Goal: Task Accomplishment & Management: Manage account settings

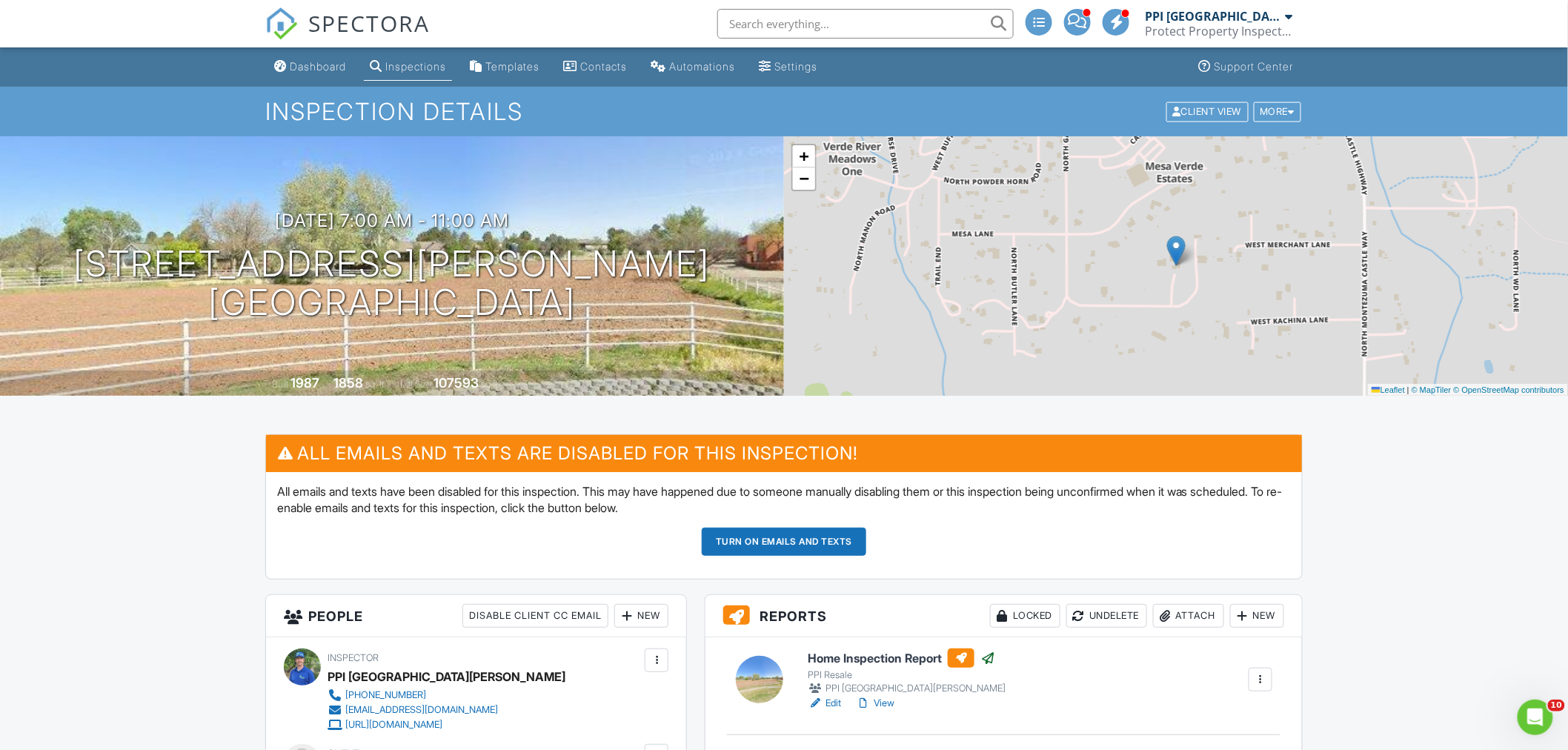
click at [320, 16] on span "SPECTORA" at bounding box center [368, 23] width 121 height 31
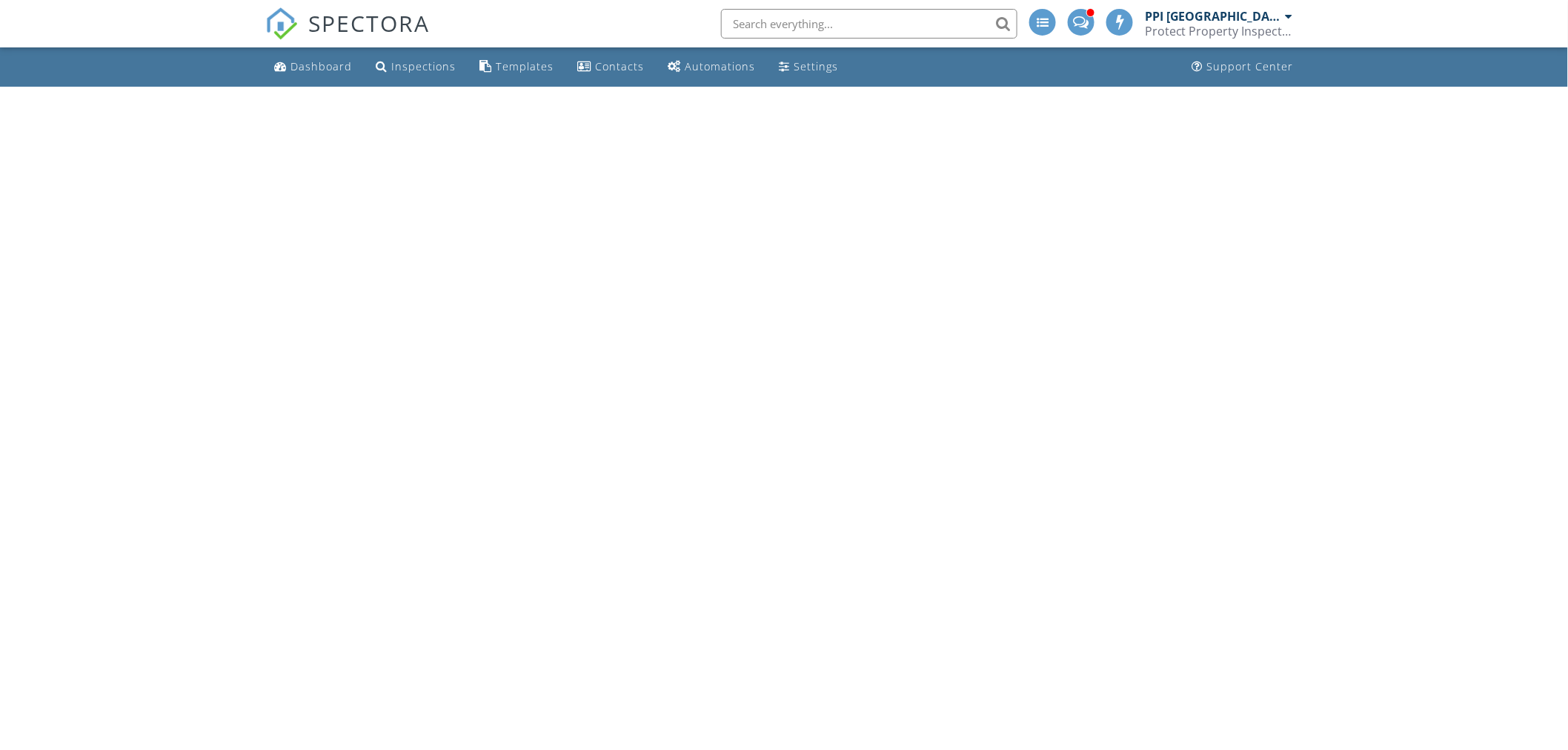
click at [1223, 24] on div "Protect Property Inspections" at bounding box center [1219, 31] width 149 height 15
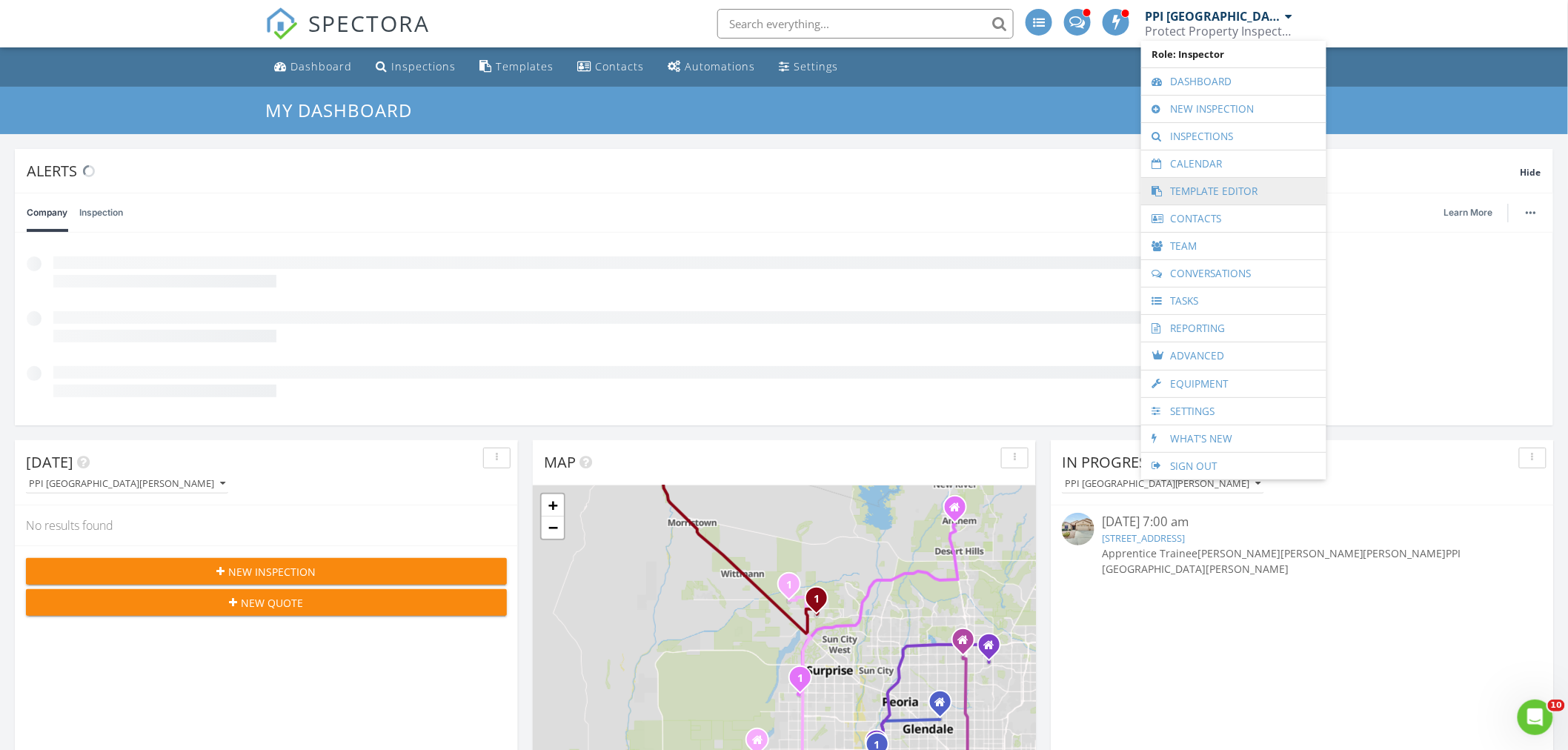
click at [1196, 188] on link "Template Editor" at bounding box center [1233, 192] width 170 height 27
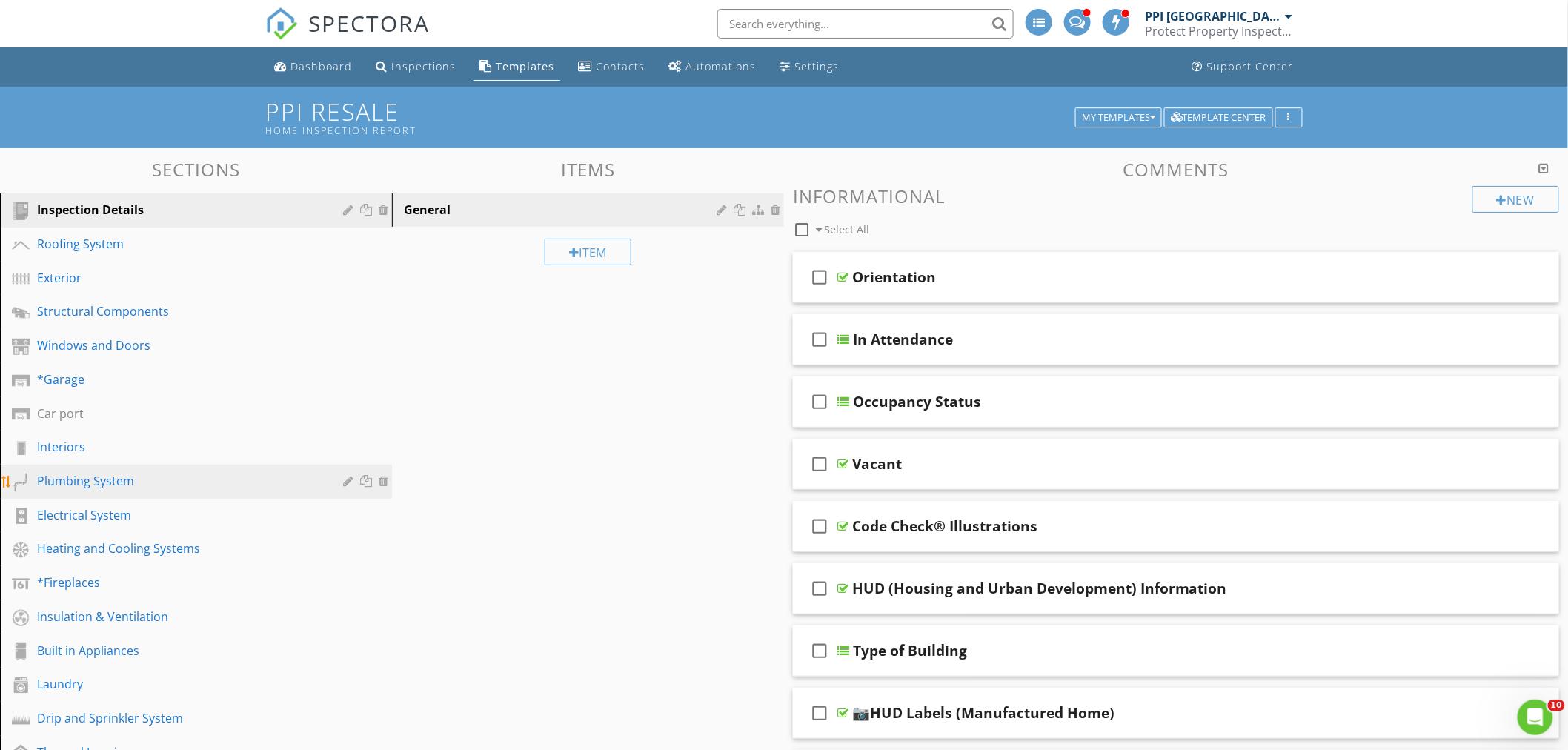
click at [90, 475] on div "Plumbing System" at bounding box center [179, 481] width 285 height 18
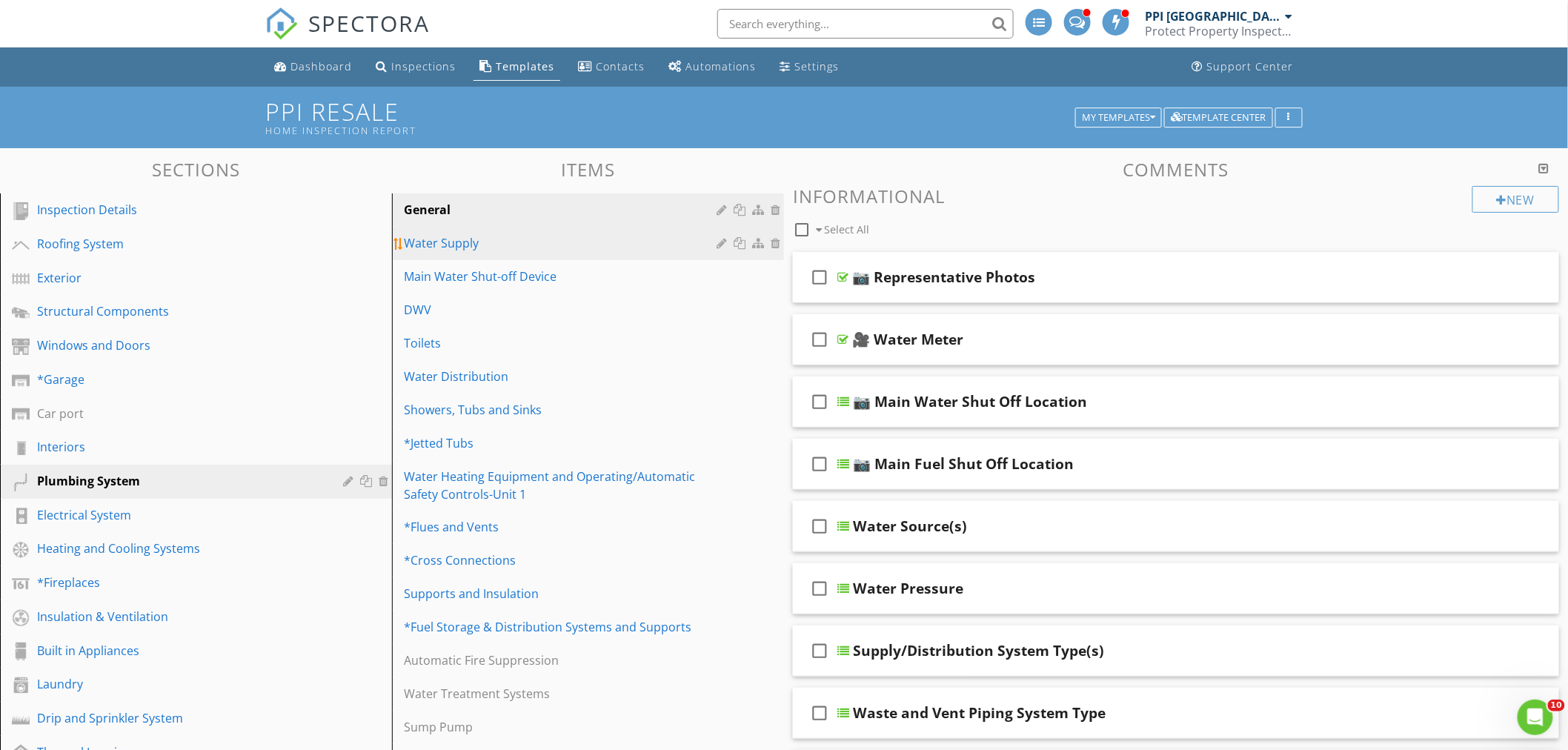
click at [479, 233] on link "Water Supply" at bounding box center [590, 243] width 388 height 33
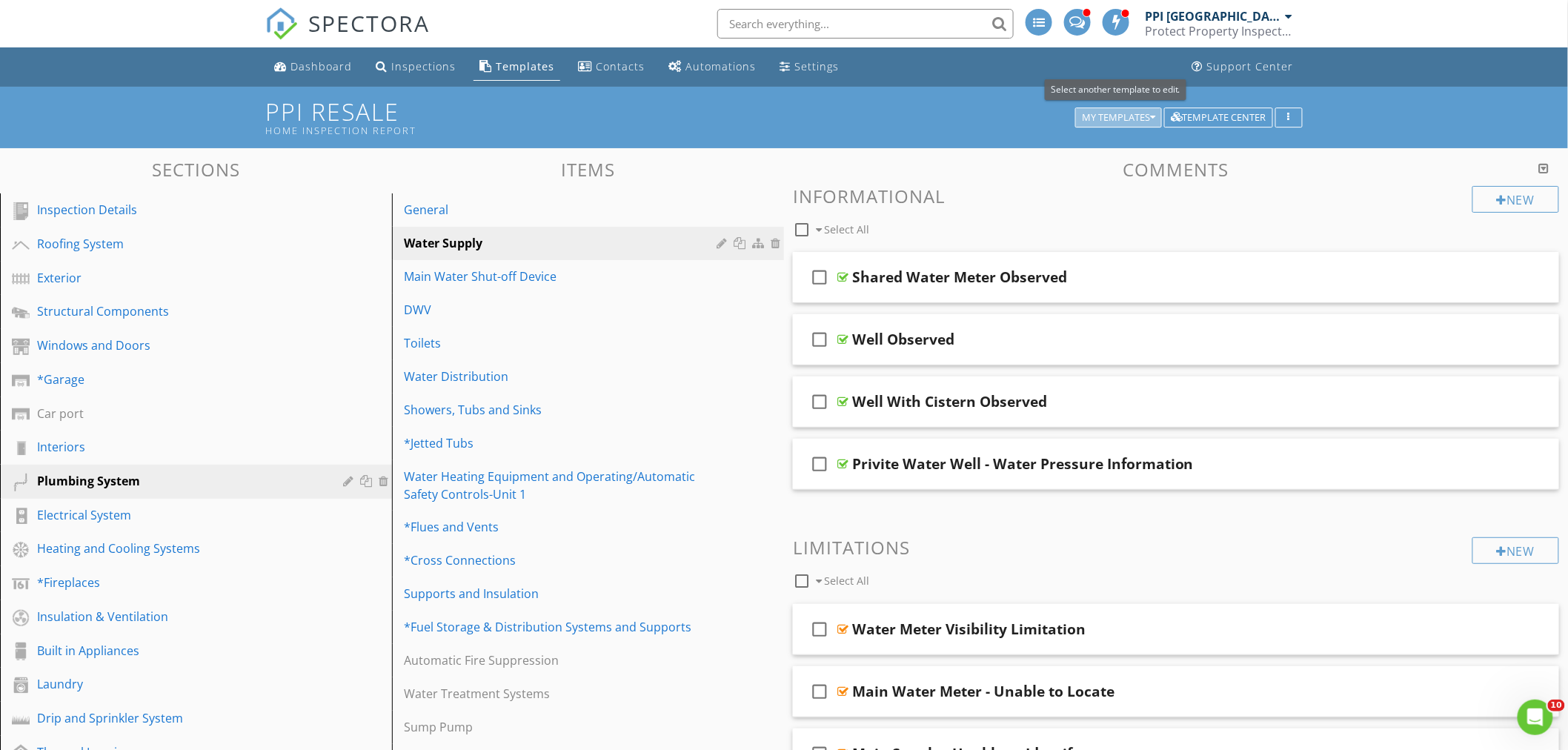
click at [1129, 109] on button "My Templates" at bounding box center [1119, 117] width 87 height 21
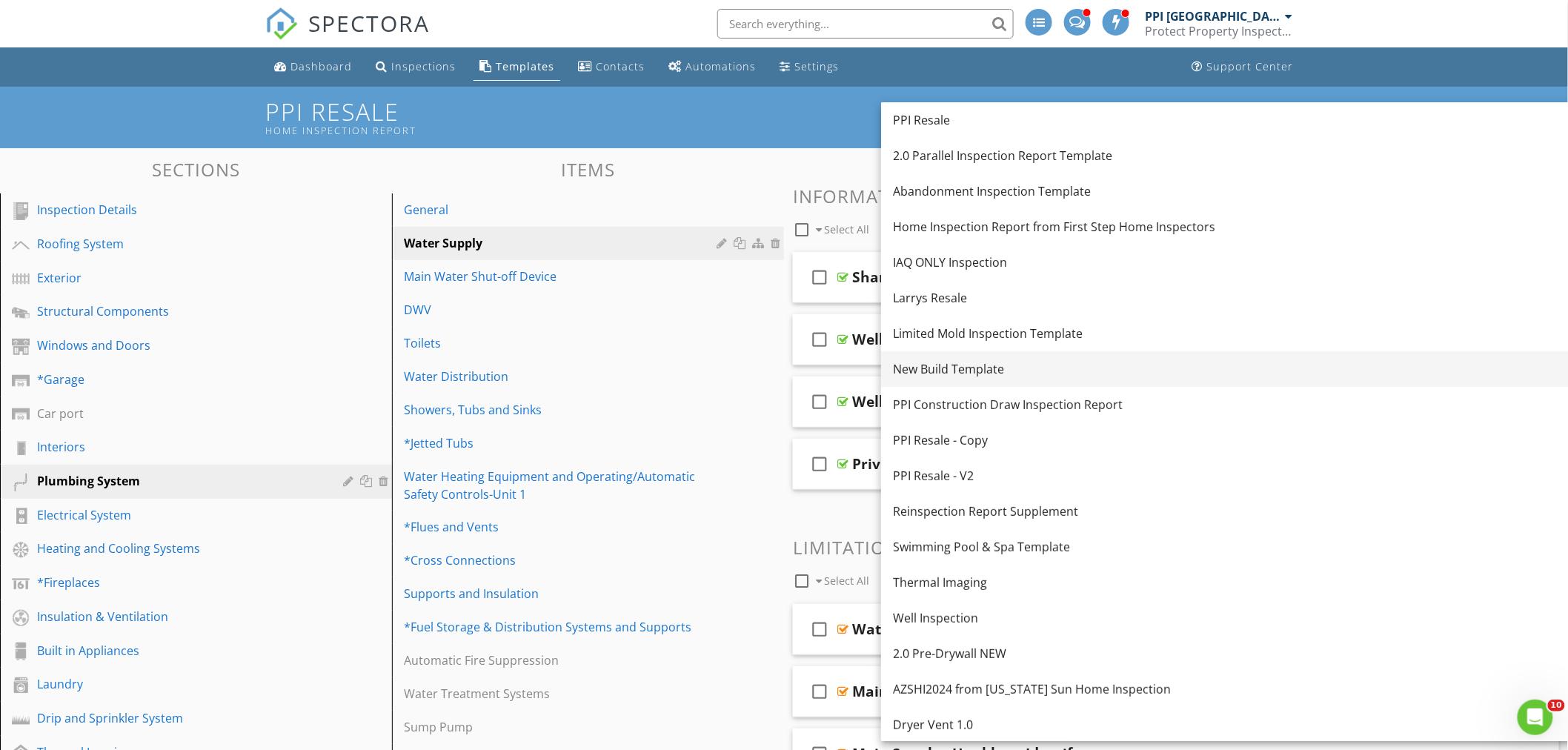
click at [967, 372] on div "New Build Template" at bounding box center [1228, 369] width 671 height 18
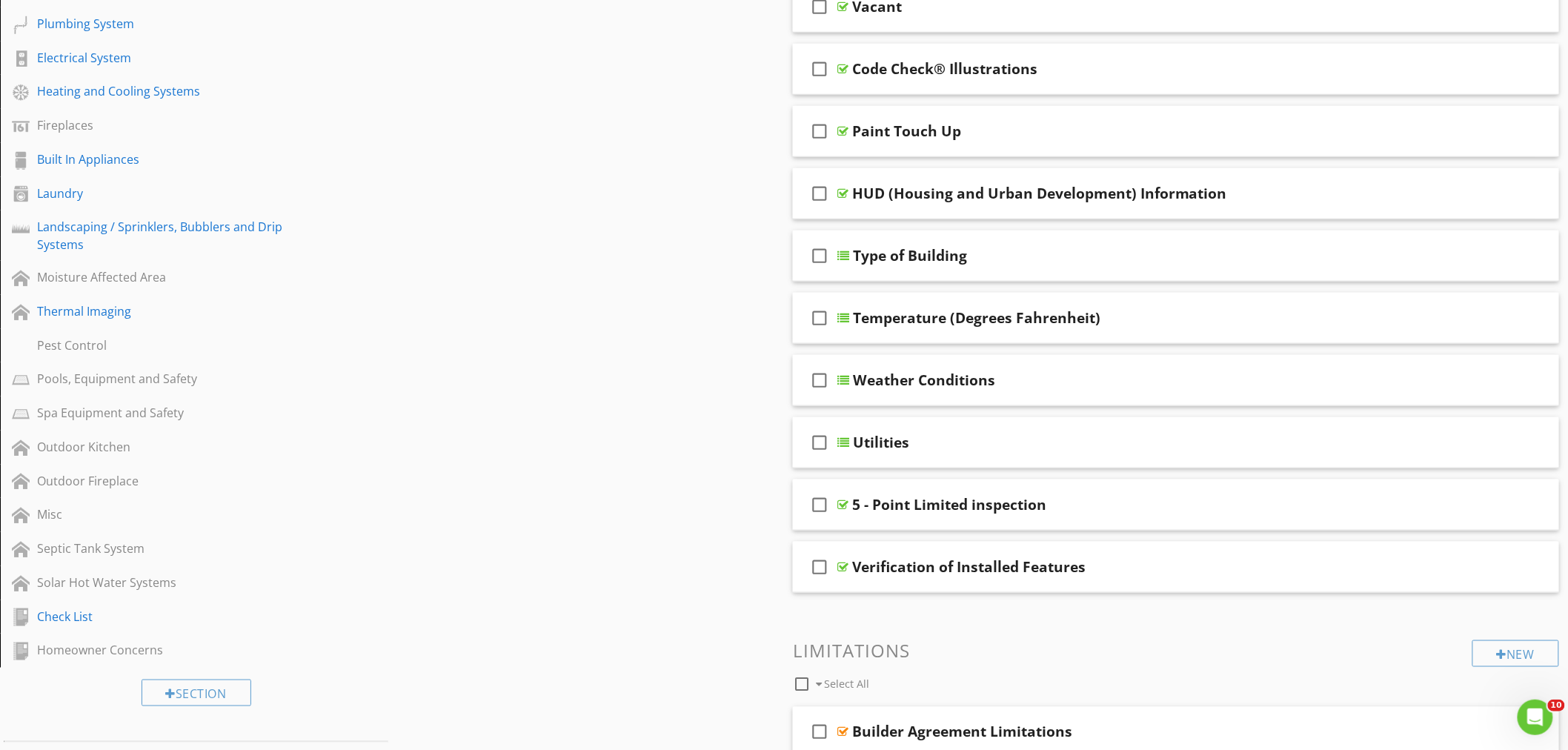
scroll to position [104, 0]
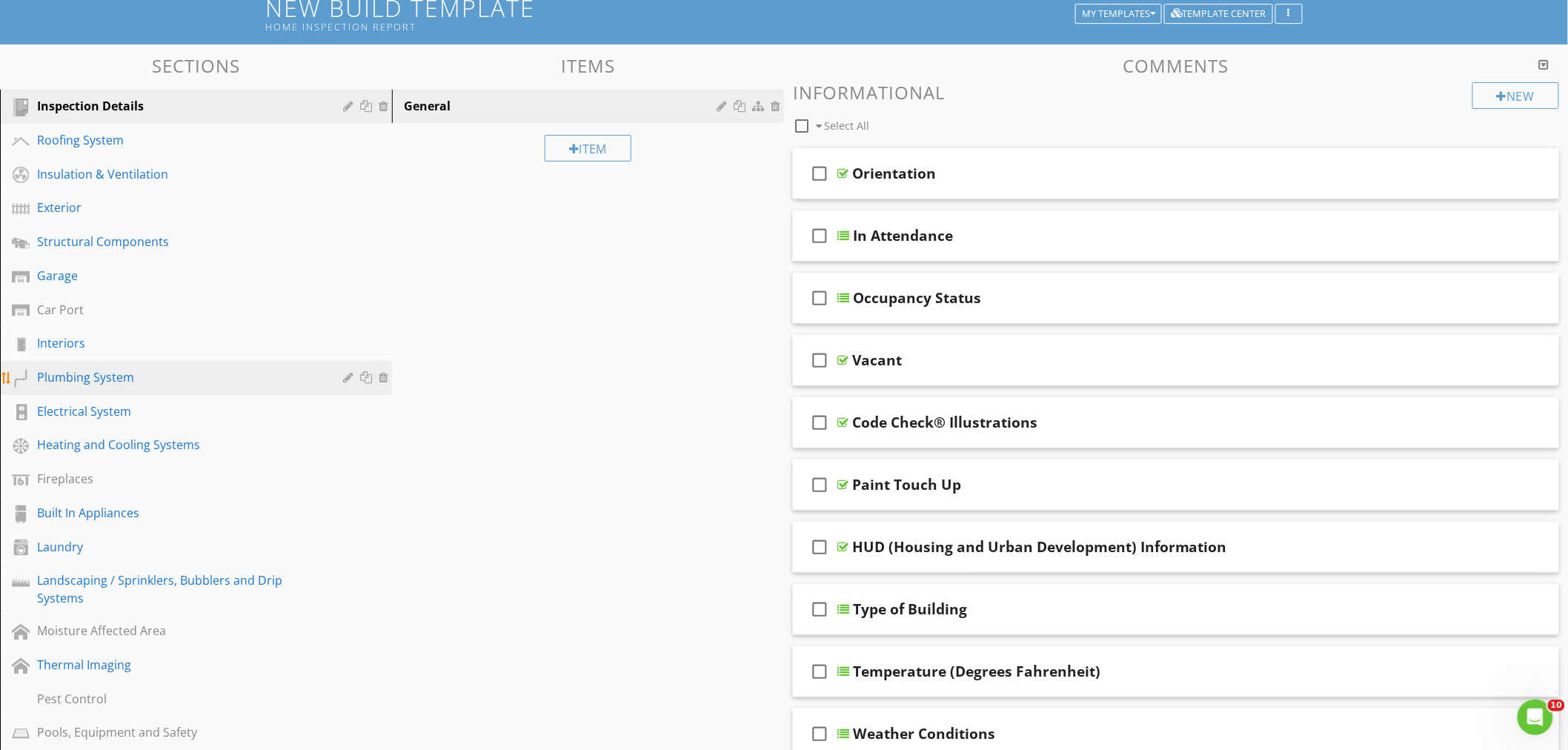
click at [55, 375] on div "Plumbing System" at bounding box center [179, 377] width 285 height 18
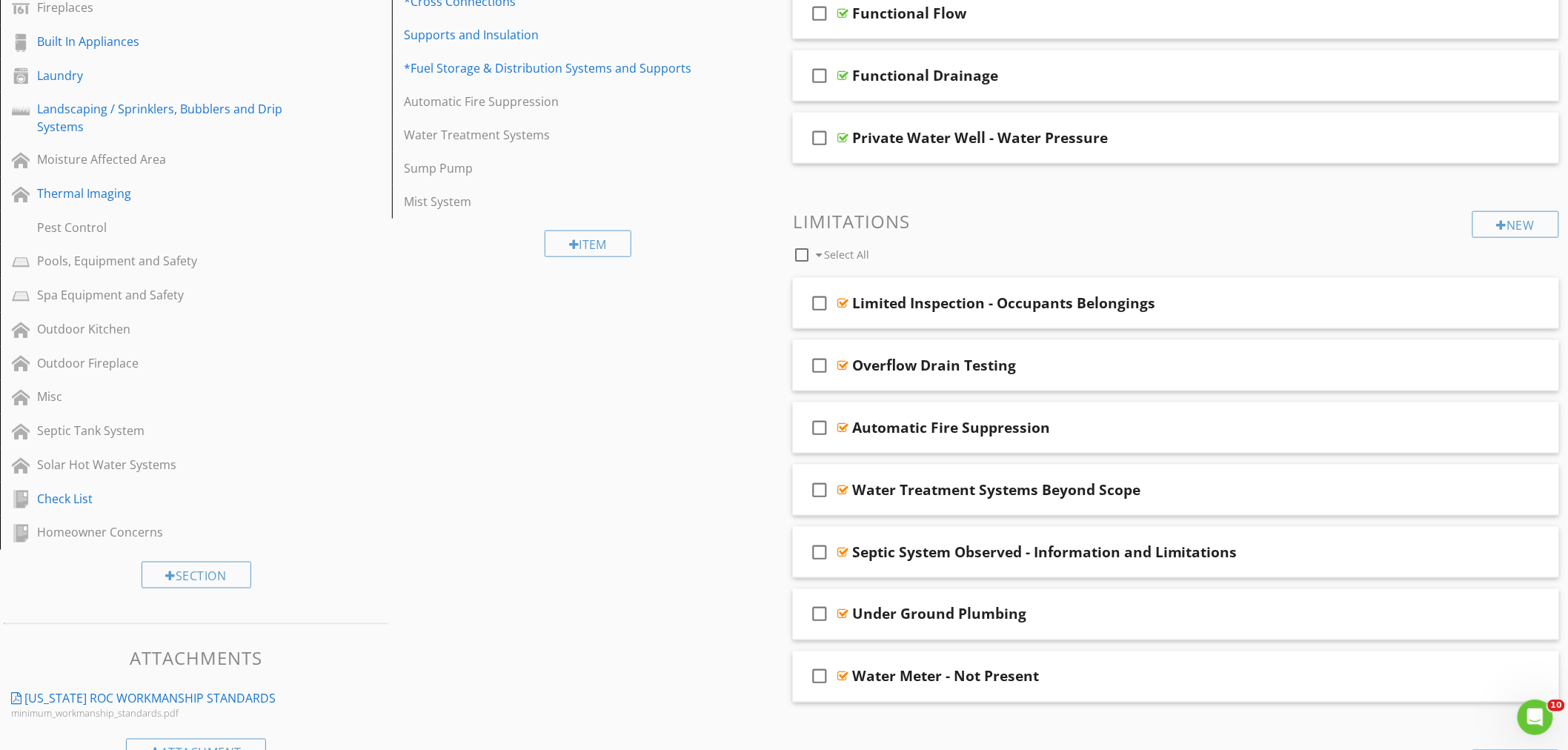
scroll to position [0, 0]
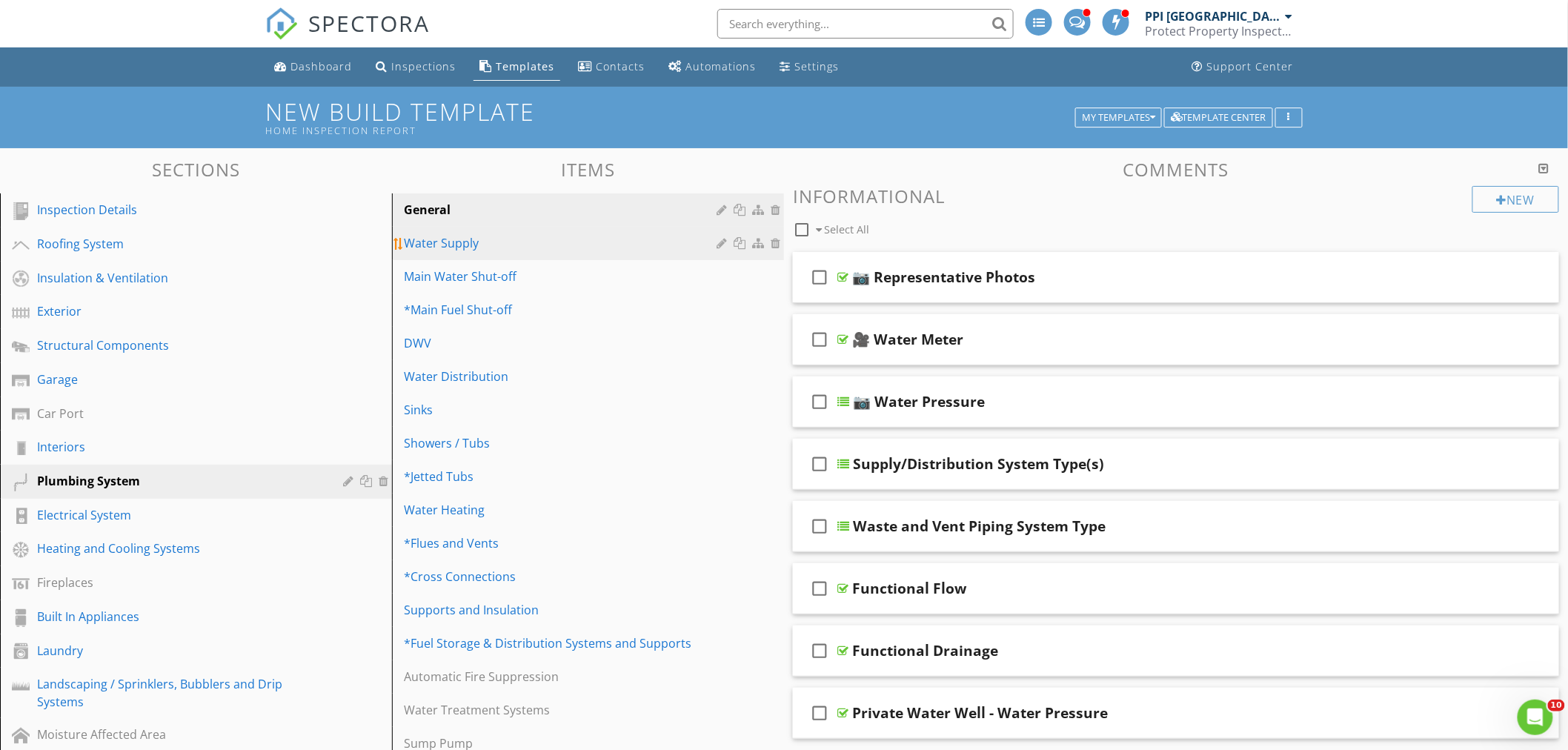
click at [492, 246] on div "Water Supply" at bounding box center [563, 243] width 317 height 18
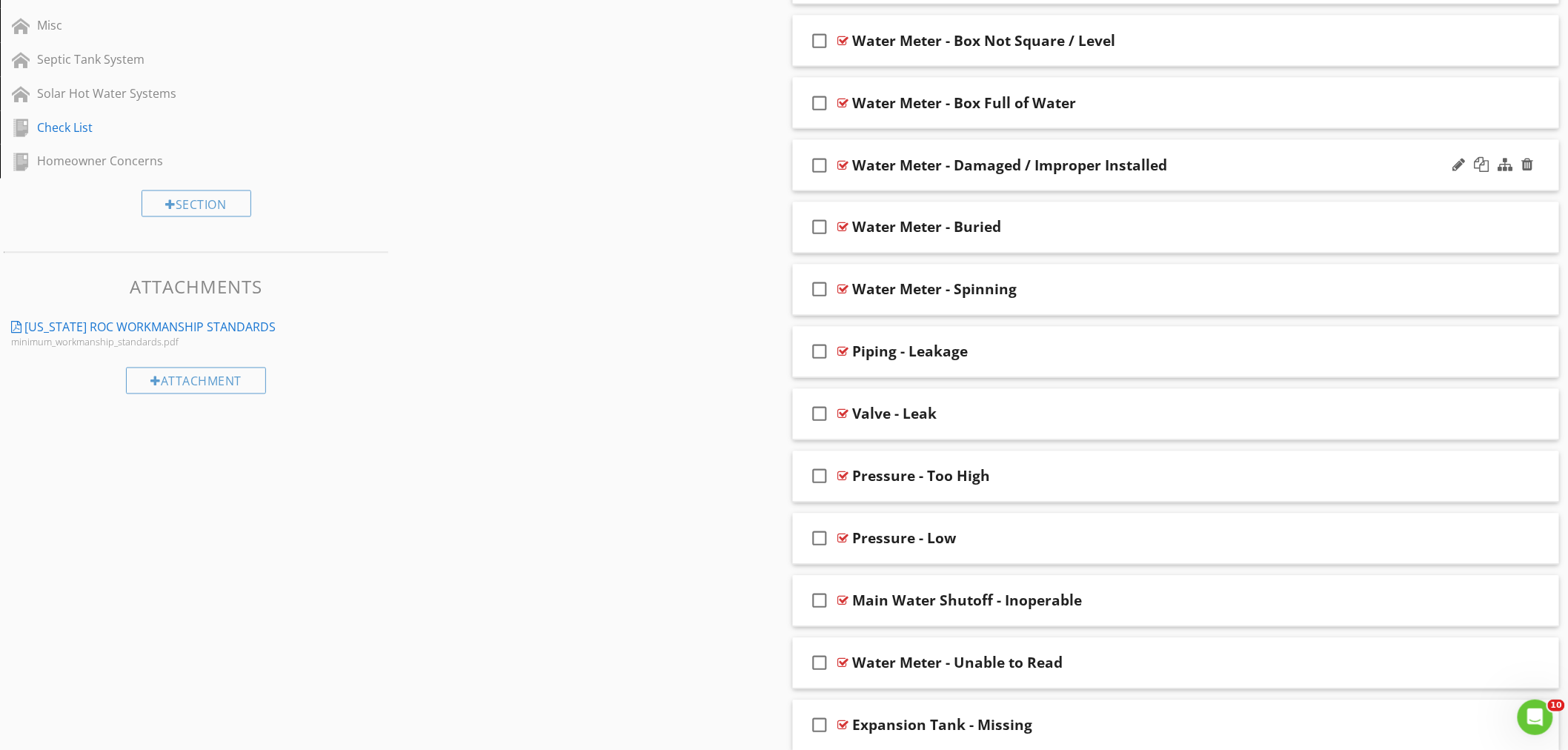
scroll to position [1318, 0]
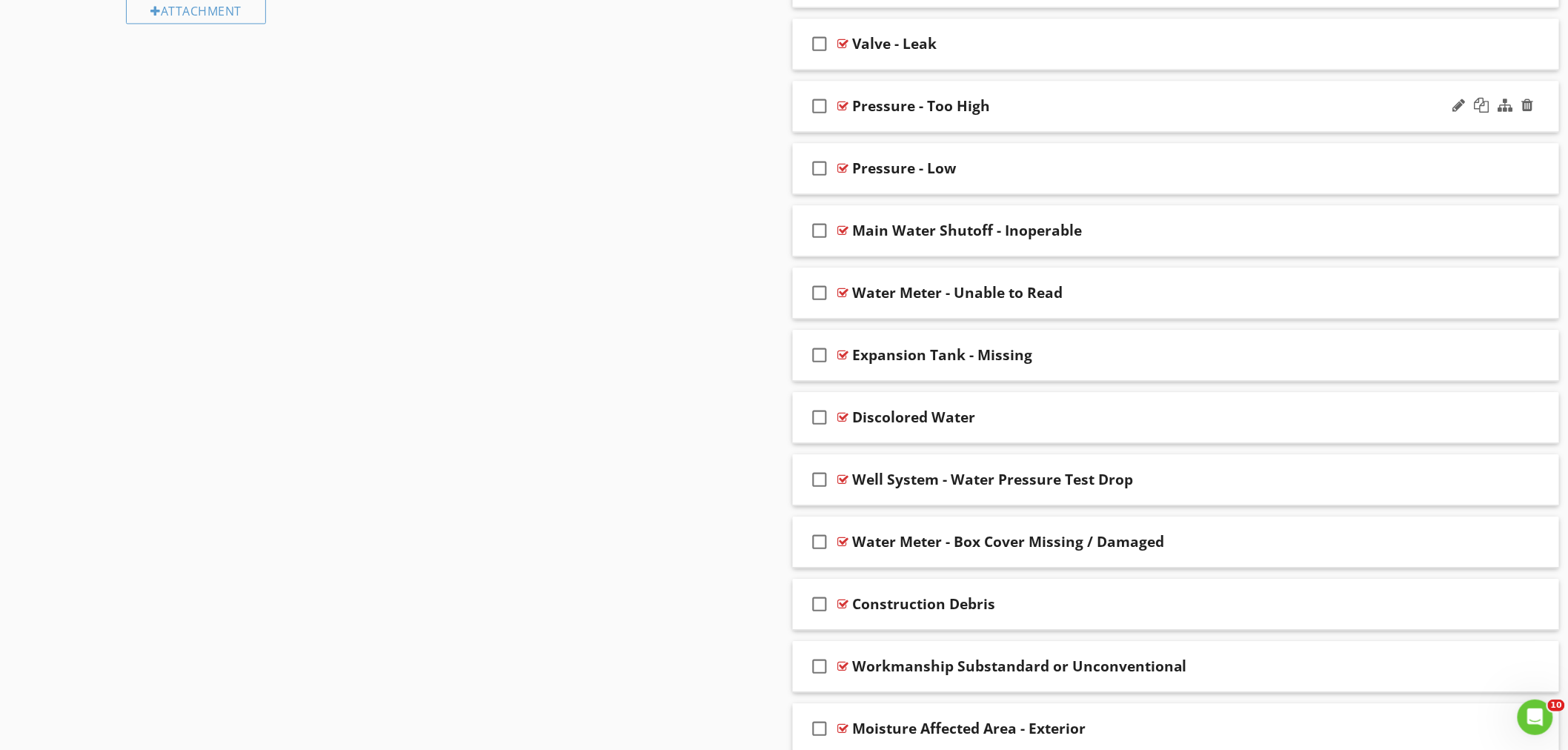
click at [1009, 114] on div "Pressure - Too High" at bounding box center [1128, 106] width 553 height 18
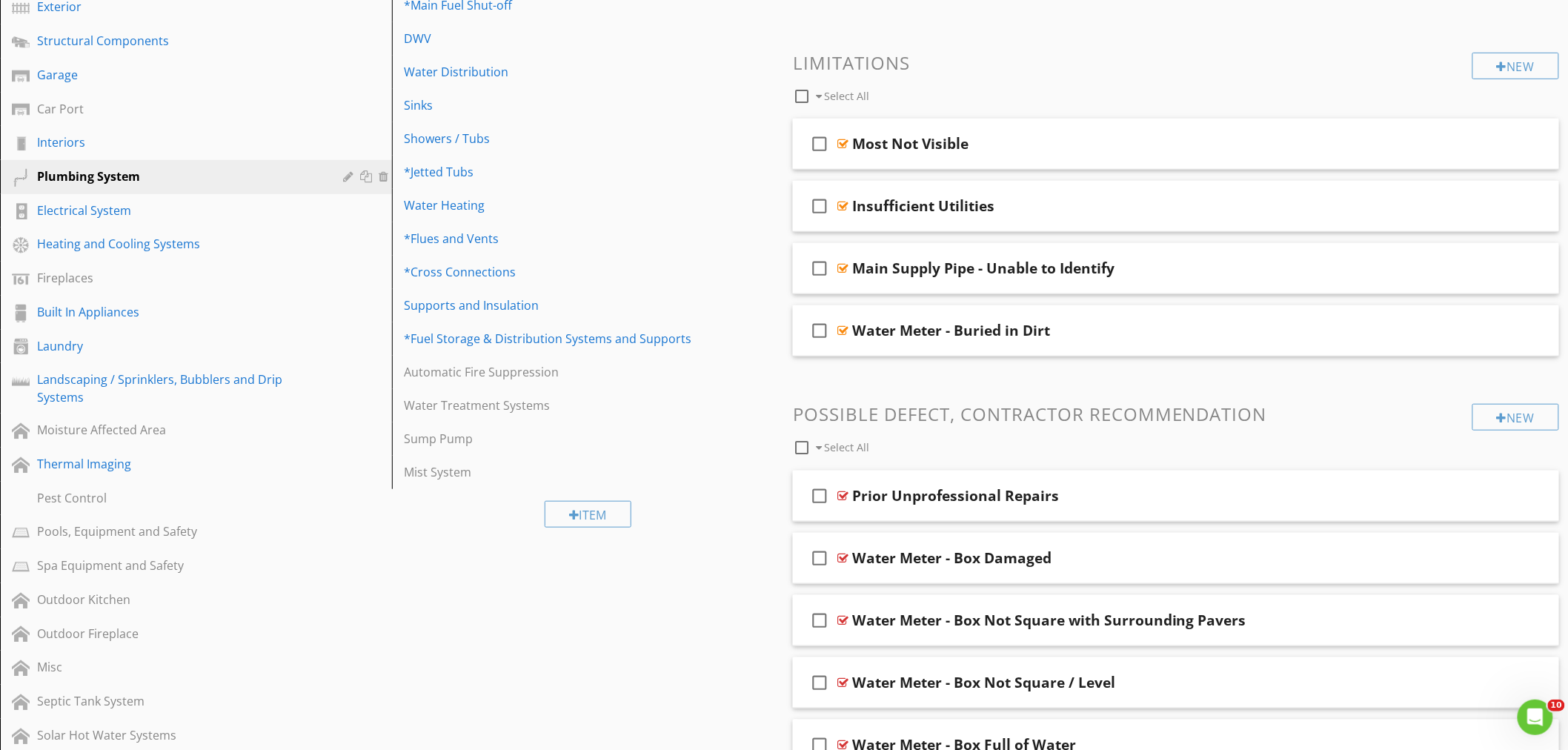
scroll to position [329, 0]
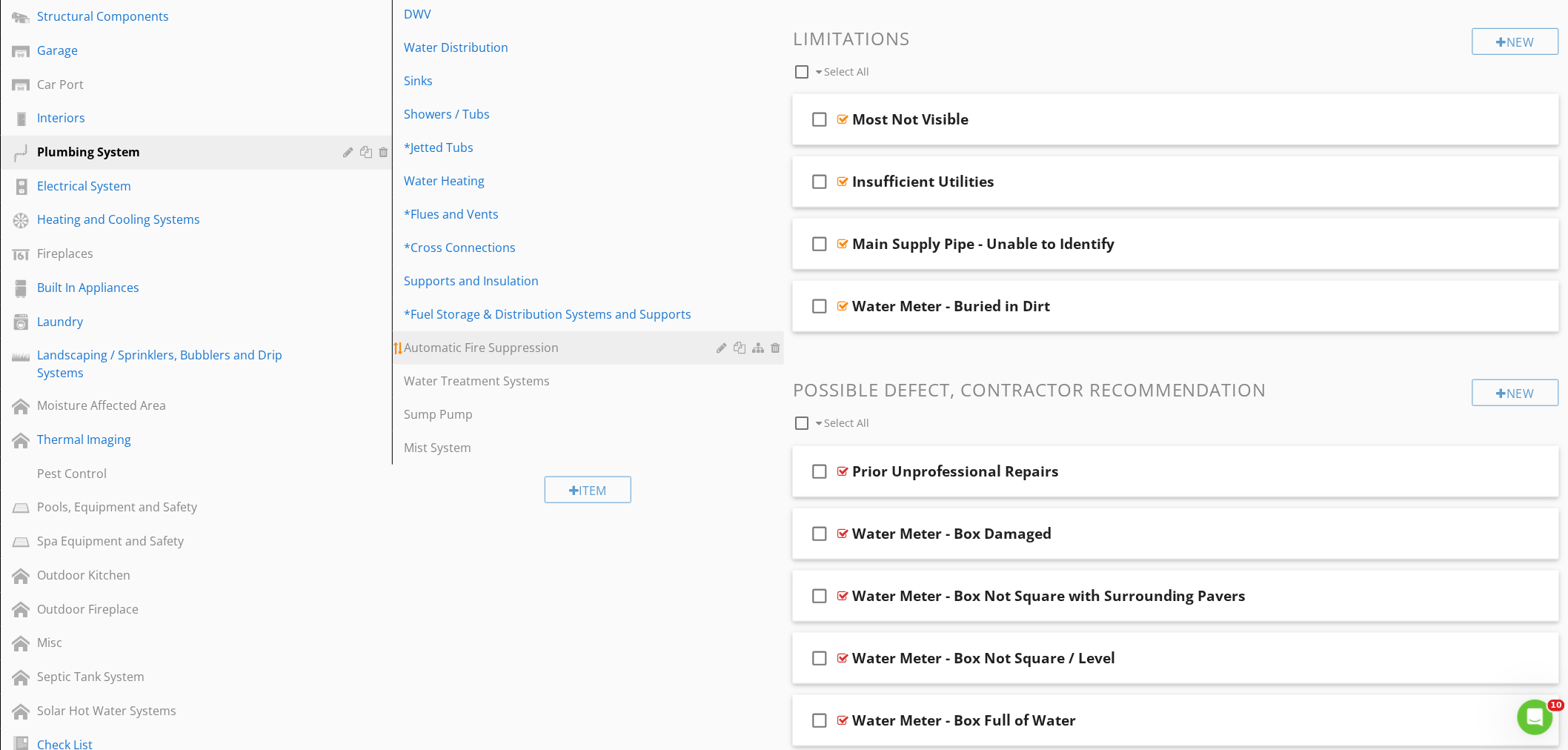
click at [492, 350] on div "Automatic Fire Suppression" at bounding box center [563, 347] width 317 height 18
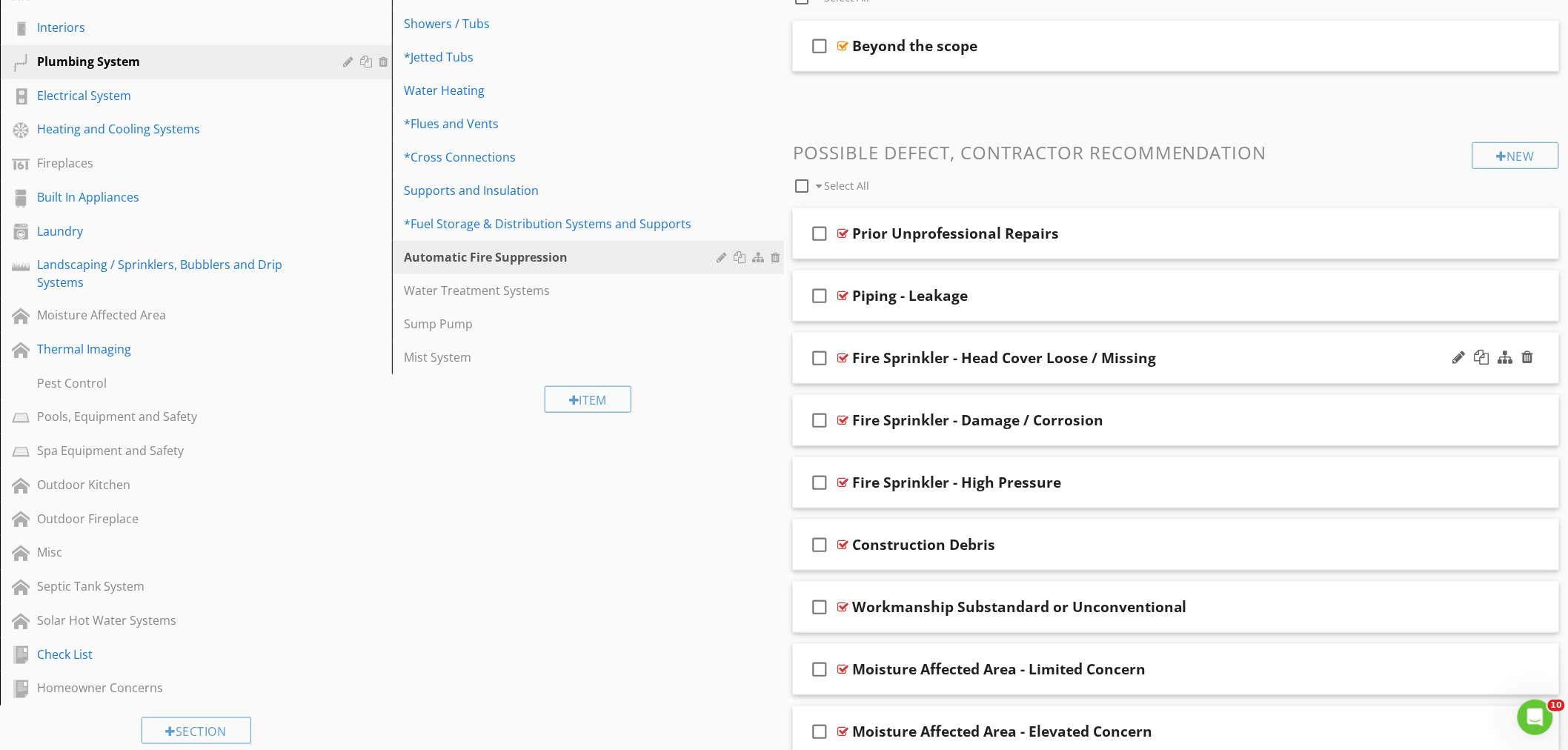
scroll to position [493, 0]
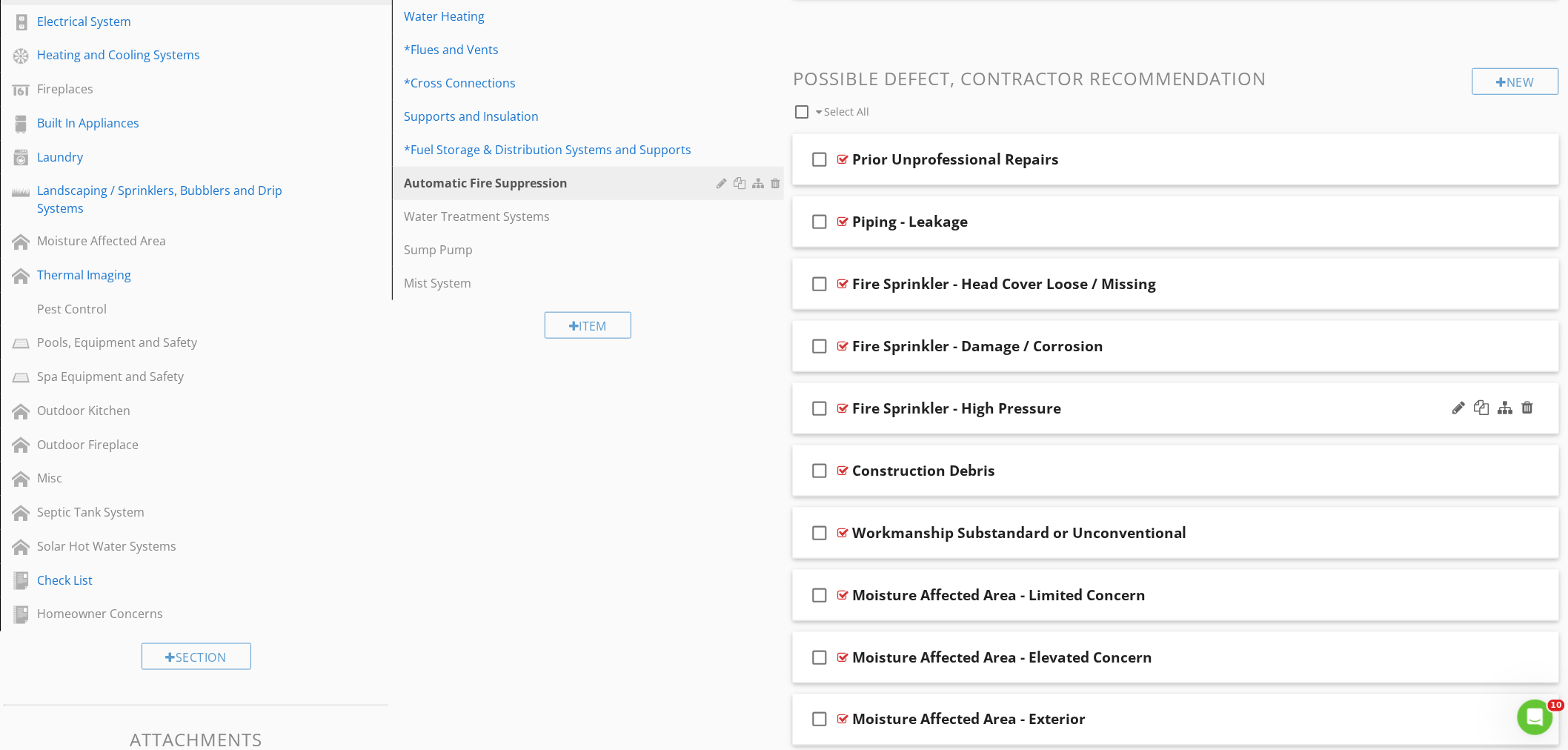
click at [1147, 404] on div "Fire Sprinkler - High Pressure" at bounding box center [1128, 408] width 553 height 18
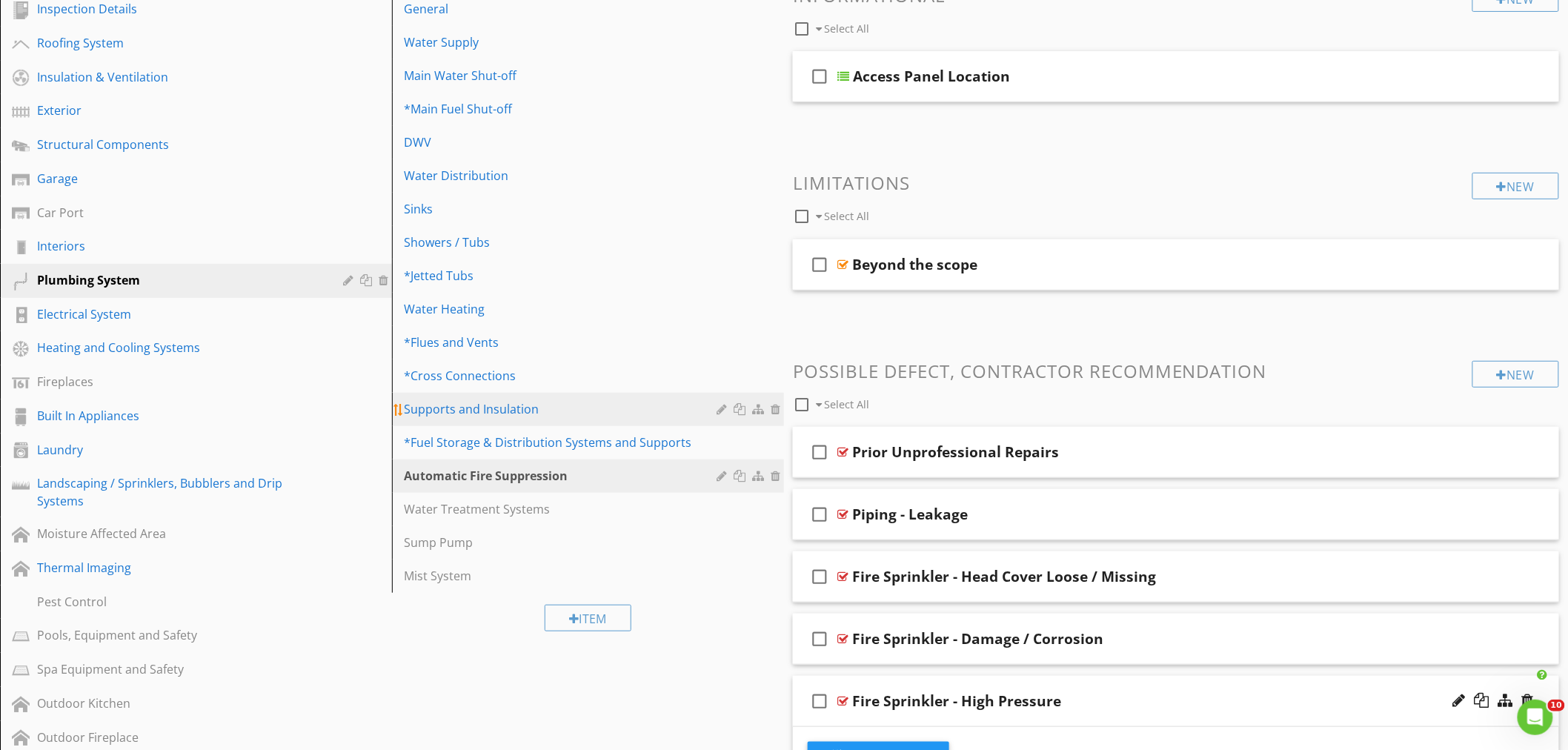
scroll to position [82, 0]
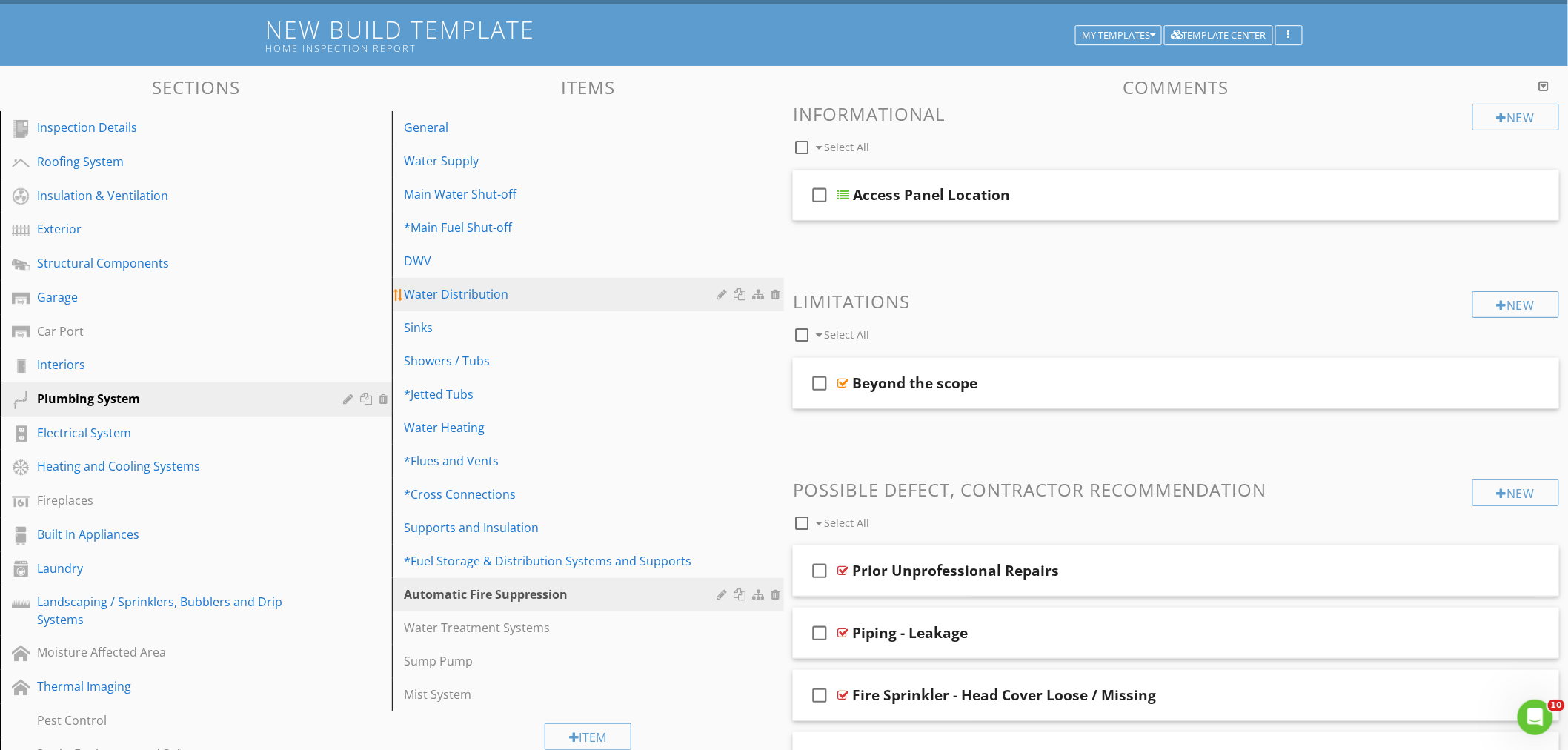
click at [471, 290] on div "Water Distribution" at bounding box center [563, 294] width 317 height 18
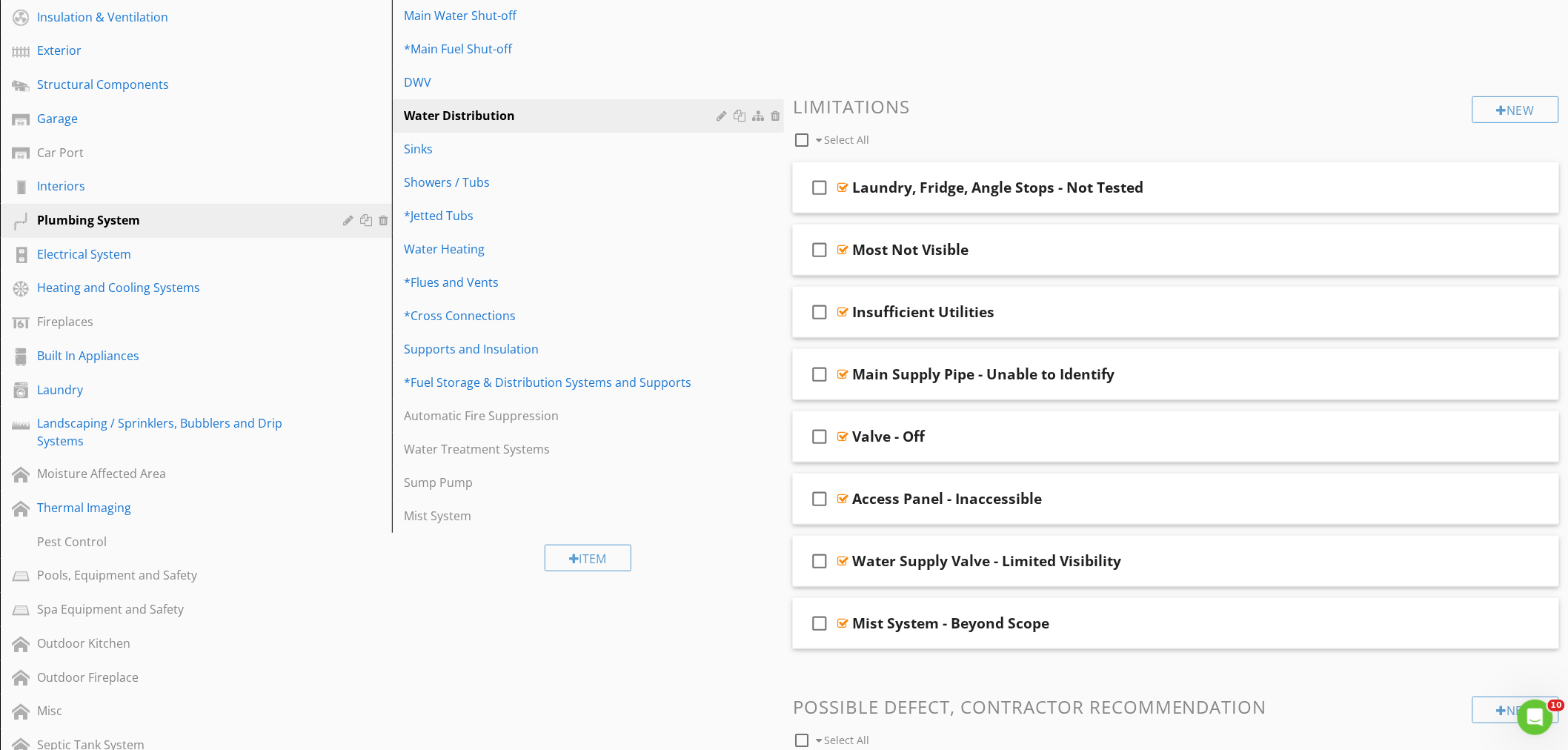
scroll to position [92, 0]
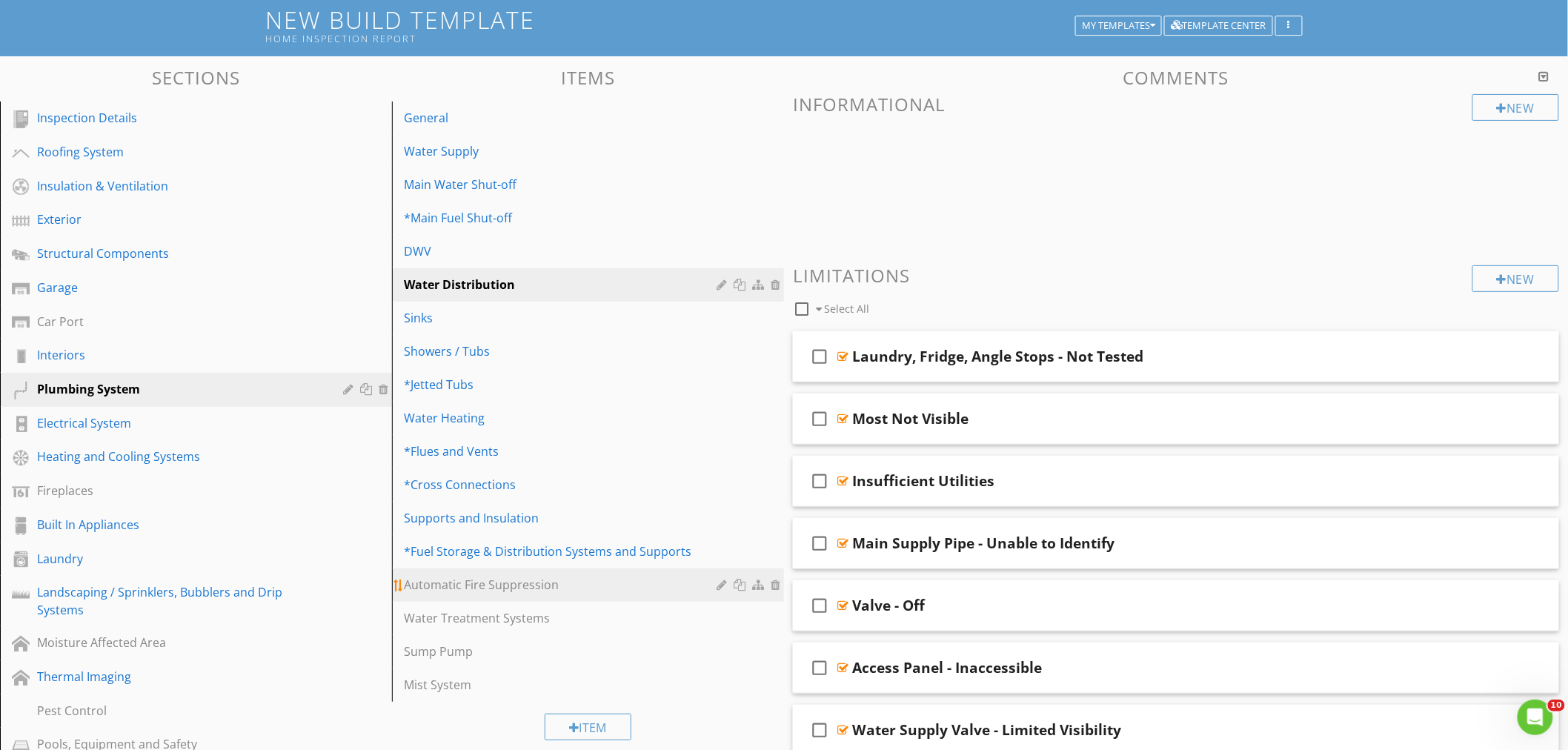
click at [464, 587] on div "Automatic Fire Suppression" at bounding box center [563, 585] width 317 height 18
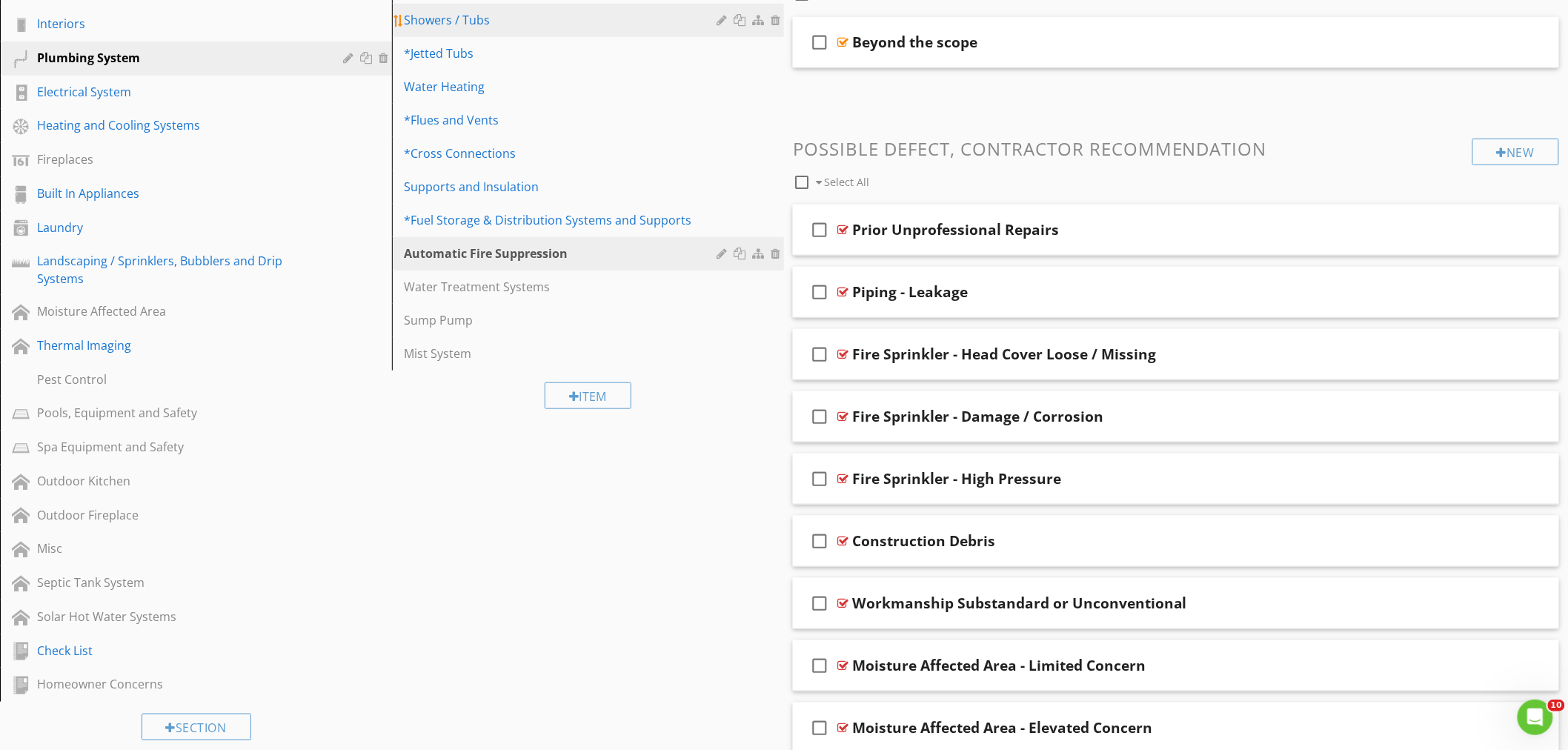
scroll to position [421, 0]
